Goal: Task Accomplishment & Management: Manage account settings

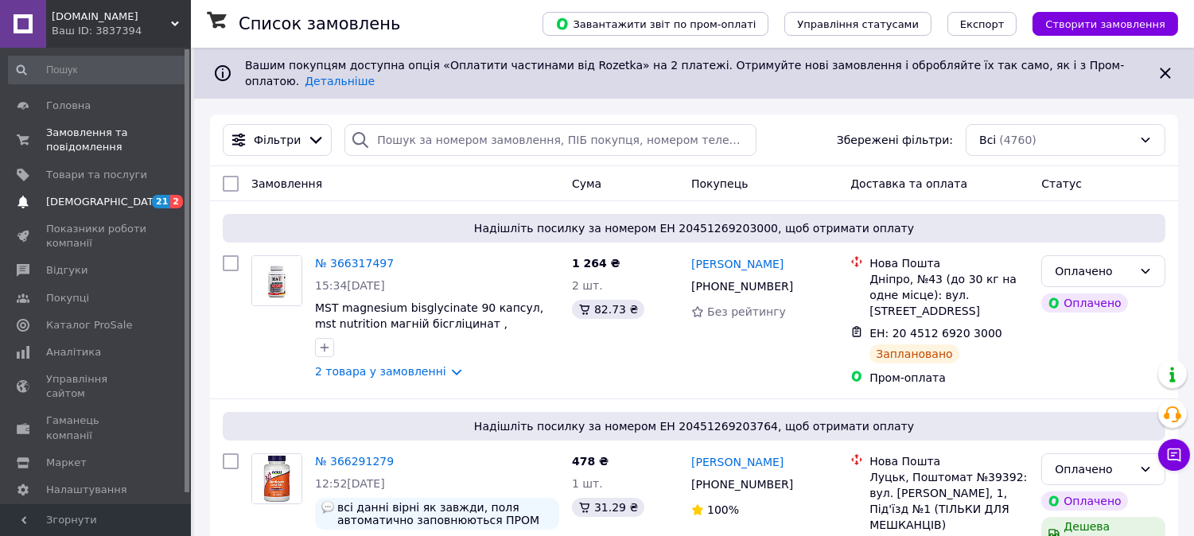
click at [77, 204] on span "[DEMOGRAPHIC_DATA]" at bounding box center [105, 202] width 118 height 14
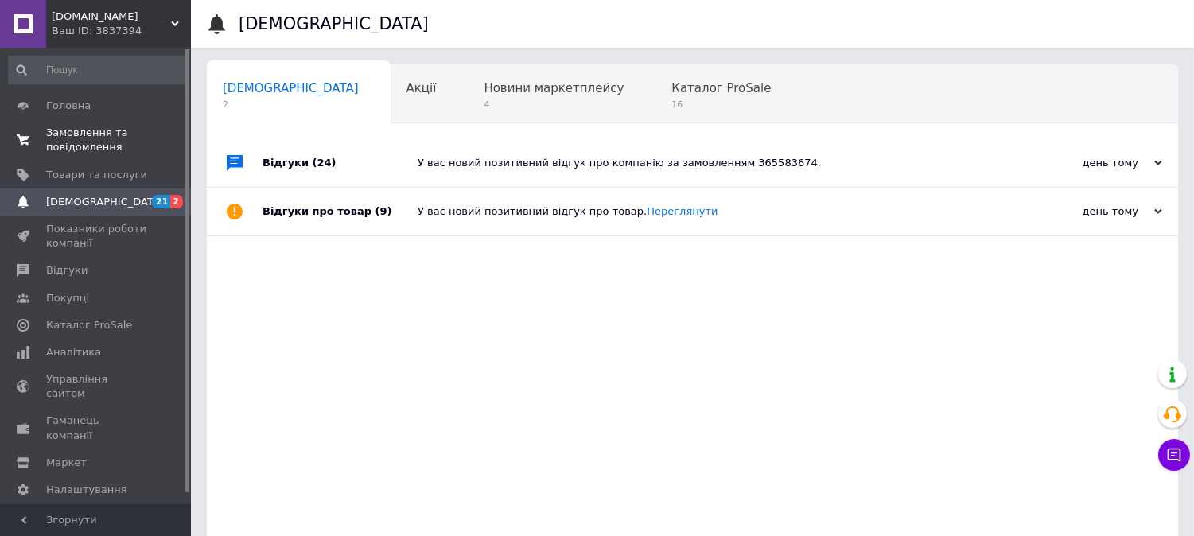
click at [69, 131] on span "Замовлення та повідомлення" at bounding box center [96, 140] width 101 height 29
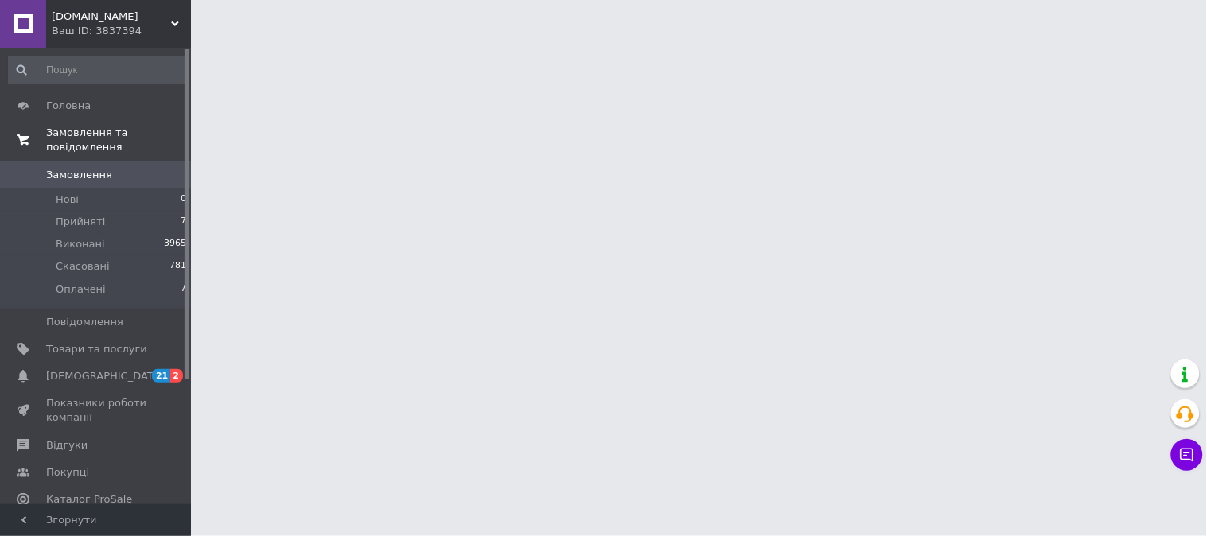
click at [69, 131] on span "Замовлення та повідомлення" at bounding box center [118, 140] width 145 height 29
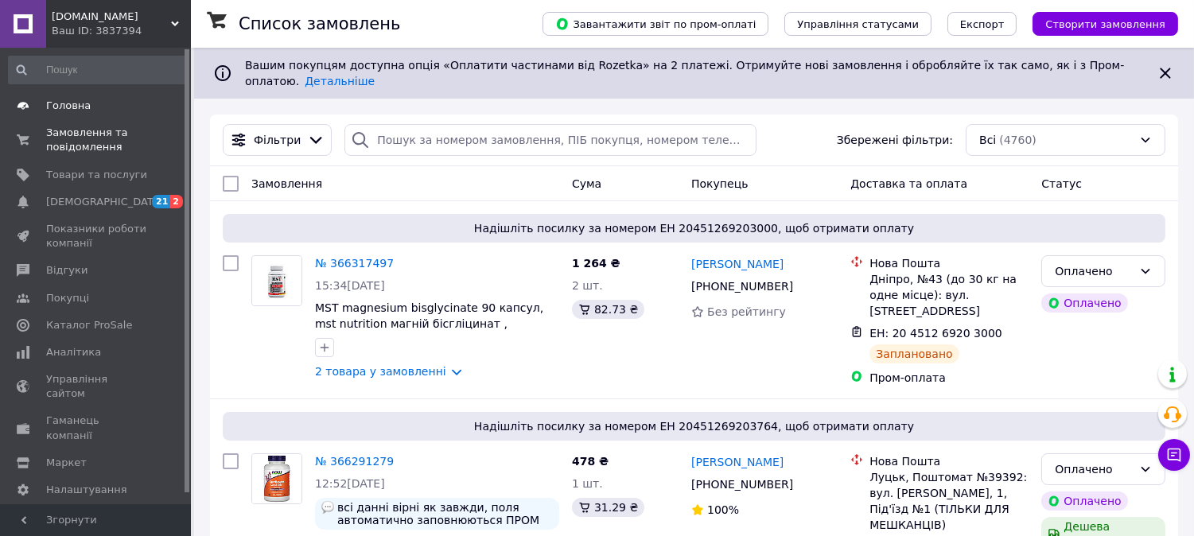
click at [67, 104] on span "Головна" at bounding box center [68, 106] width 45 height 14
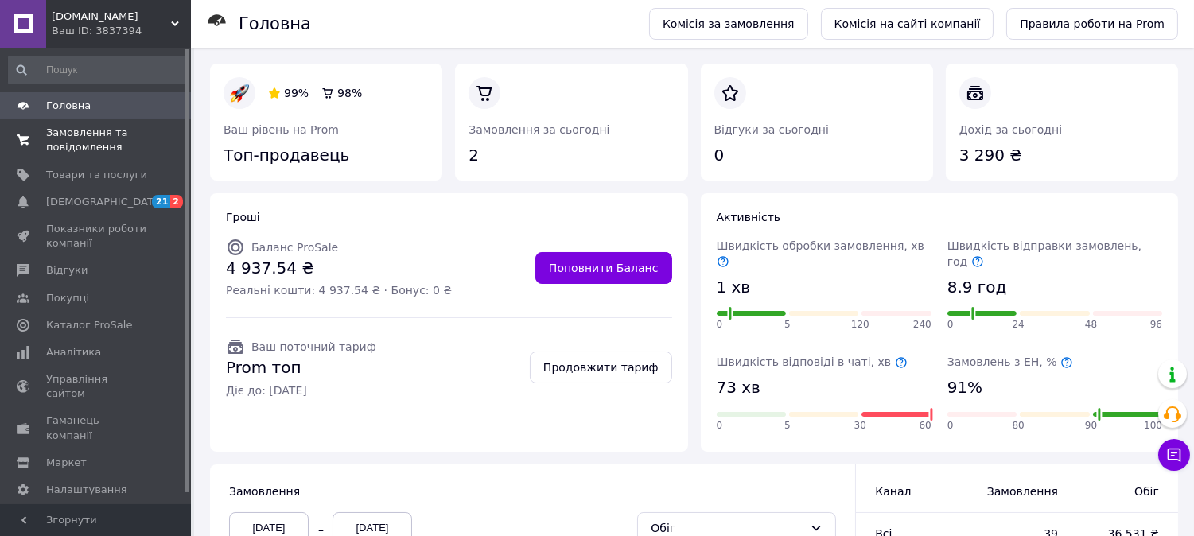
click at [73, 135] on span "Замовлення та повідомлення" at bounding box center [96, 140] width 101 height 29
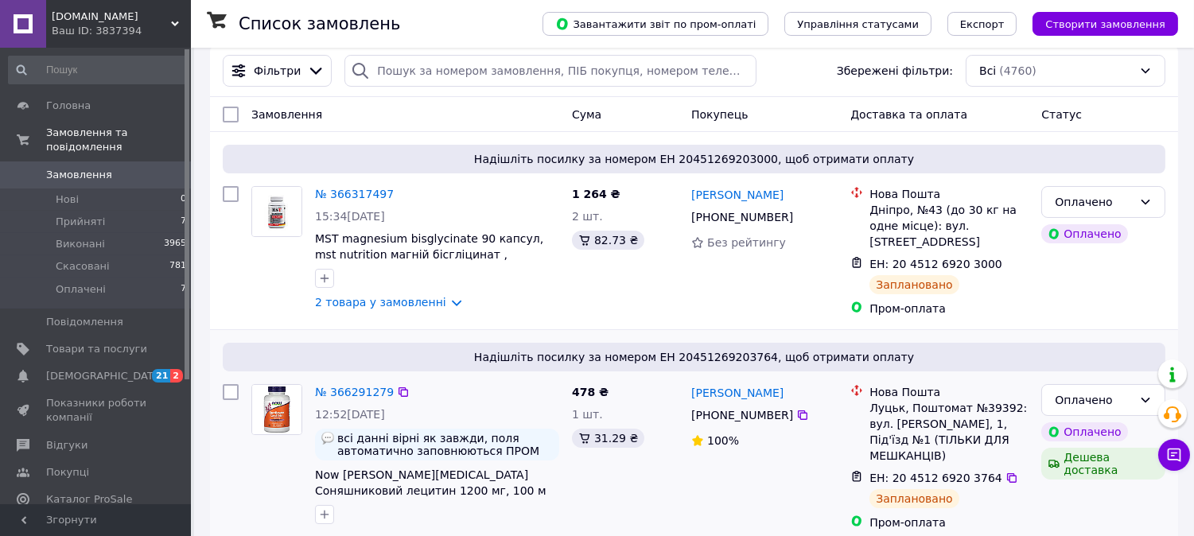
scroll to position [88, 0]
